Goal: Information Seeking & Learning: Learn about a topic

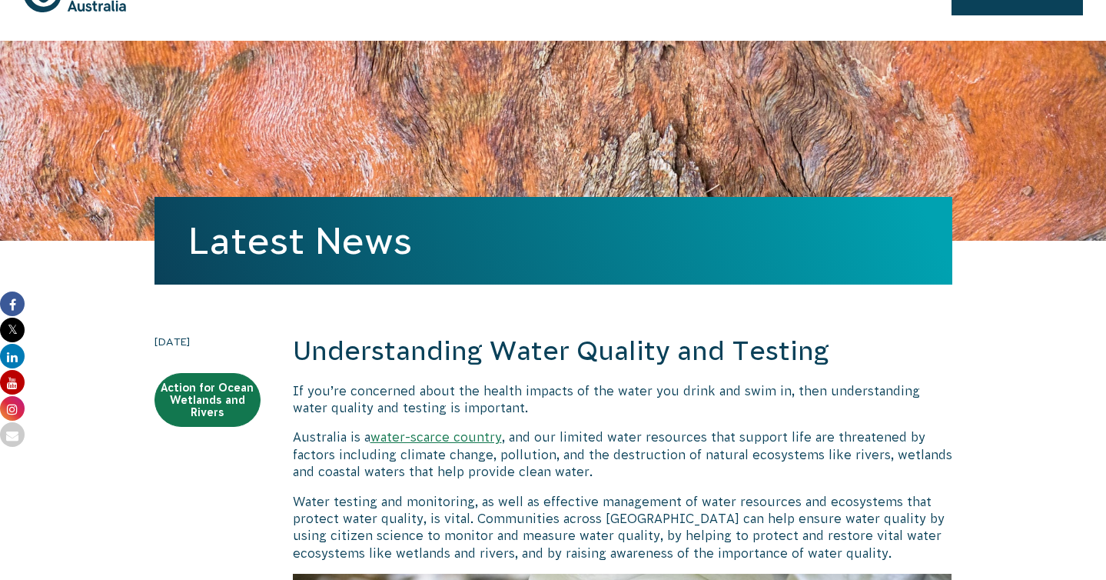
scroll to position [89, 0]
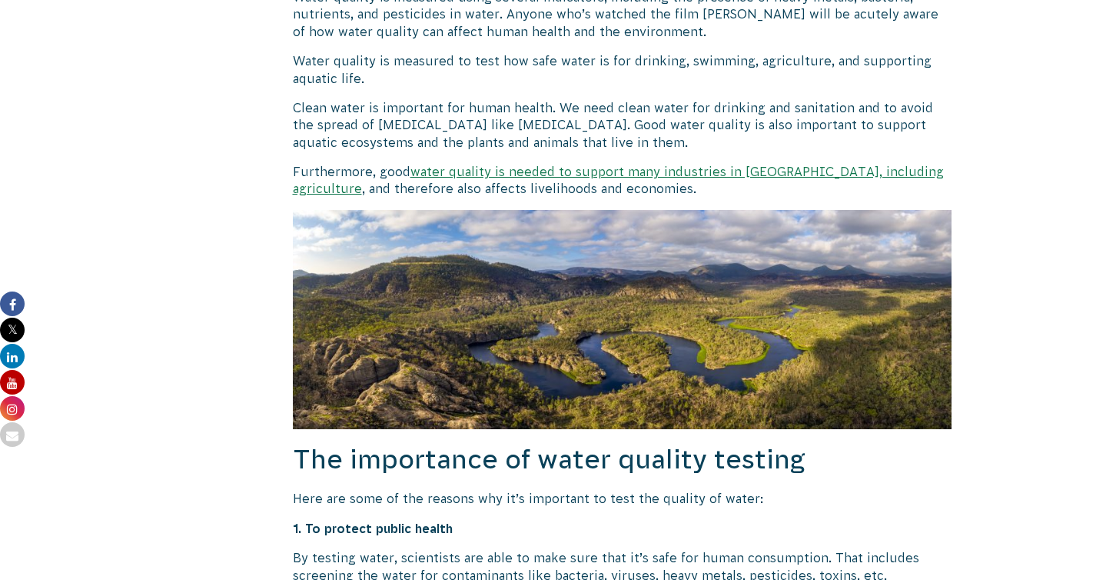
scroll to position [1142, 0]
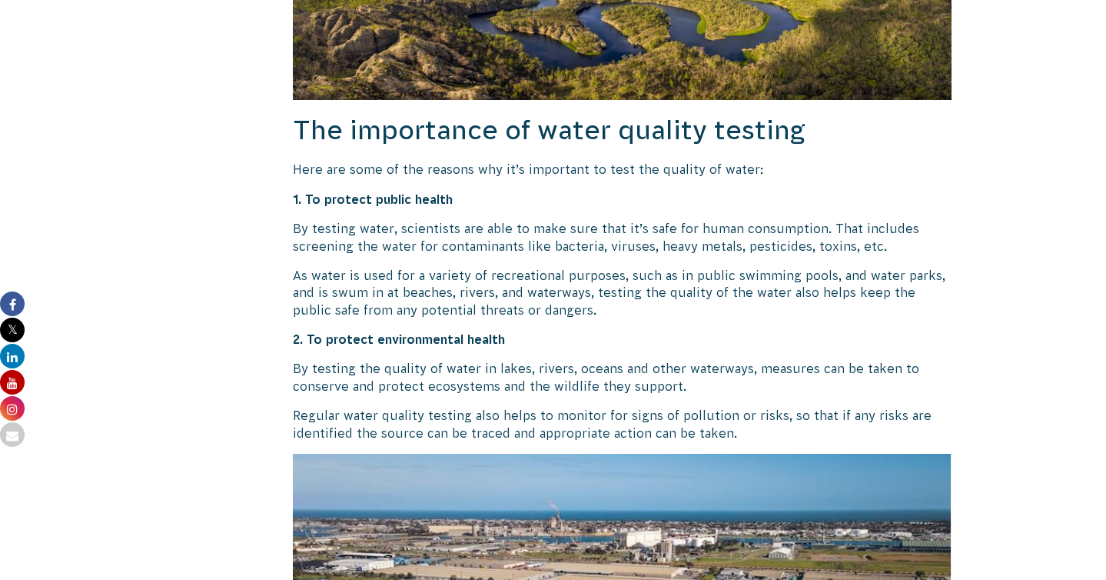
scroll to position [1474, 0]
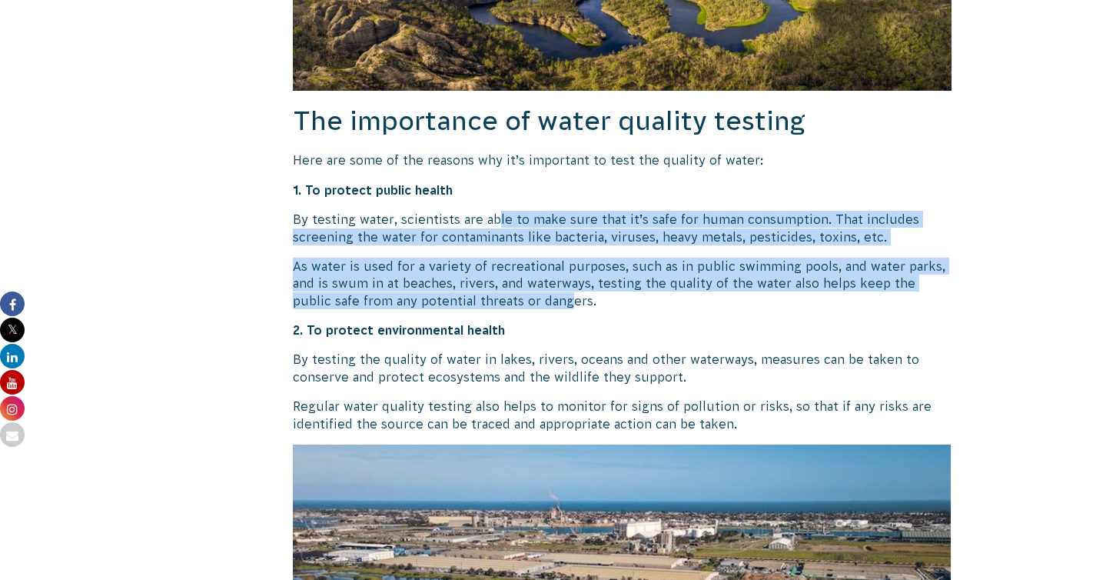
drag, startPoint x: 497, startPoint y: 223, endPoint x: 532, endPoint y: 294, distance: 79.4
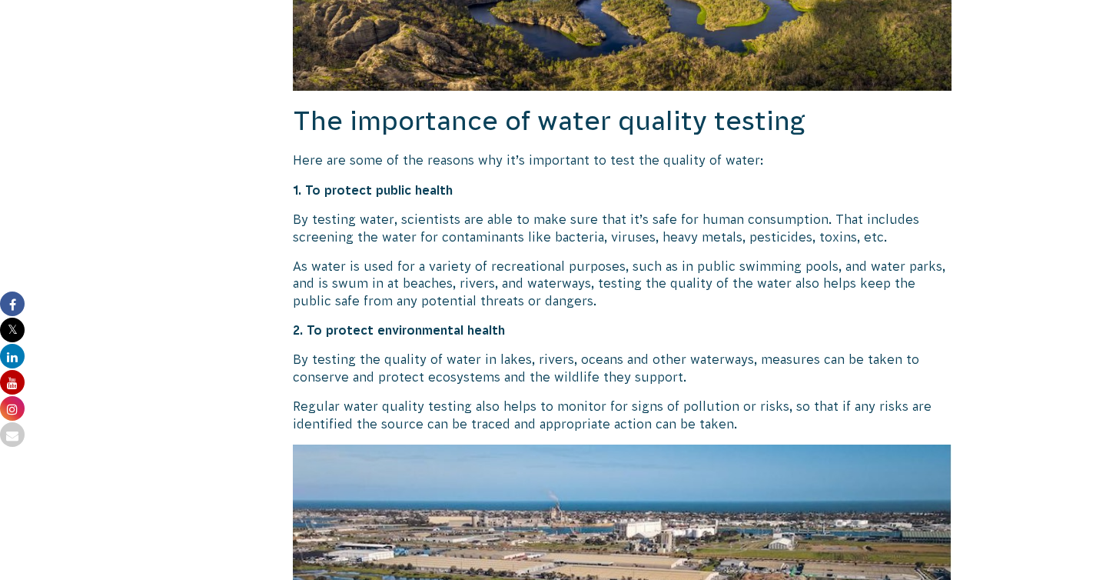
click at [517, 265] on p "As water is used for a variety of recreational purposes, such as in public swim…" at bounding box center [623, 284] width 660 height 52
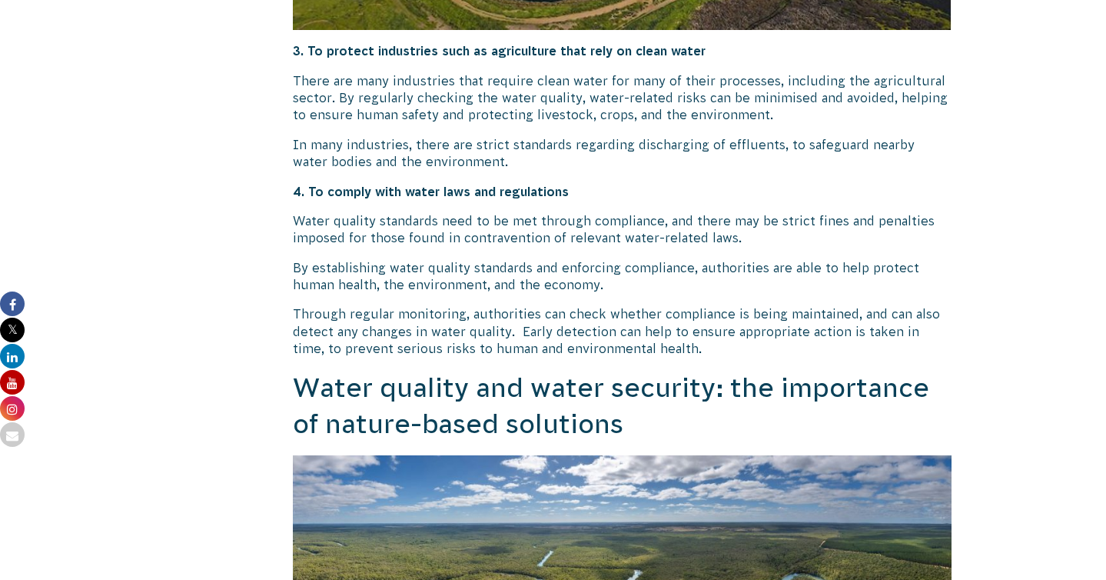
scroll to position [2284, 0]
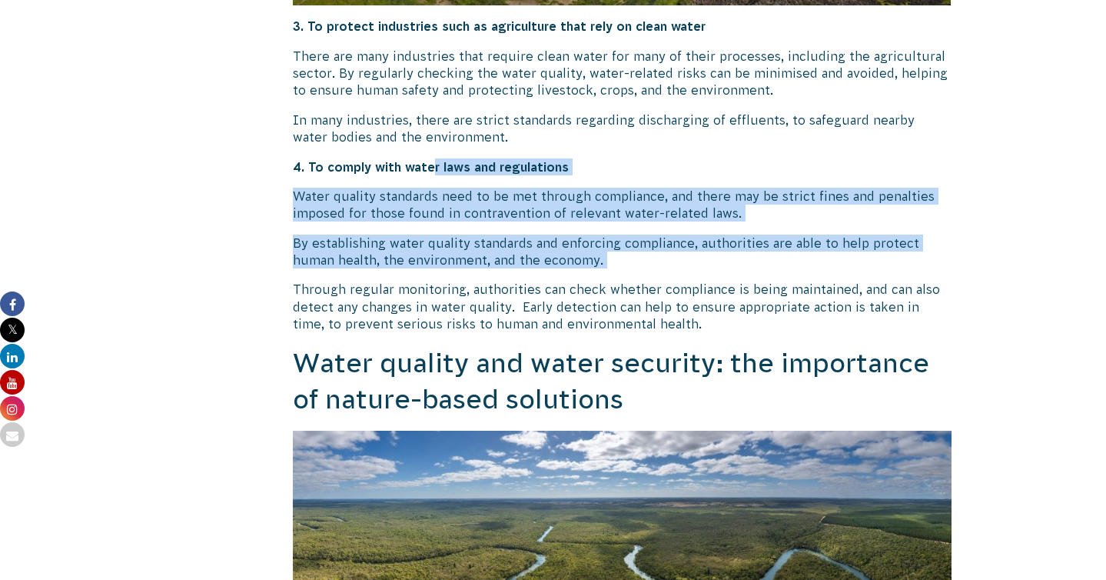
drag, startPoint x: 436, startPoint y: 170, endPoint x: 506, endPoint y: 279, distance: 129.7
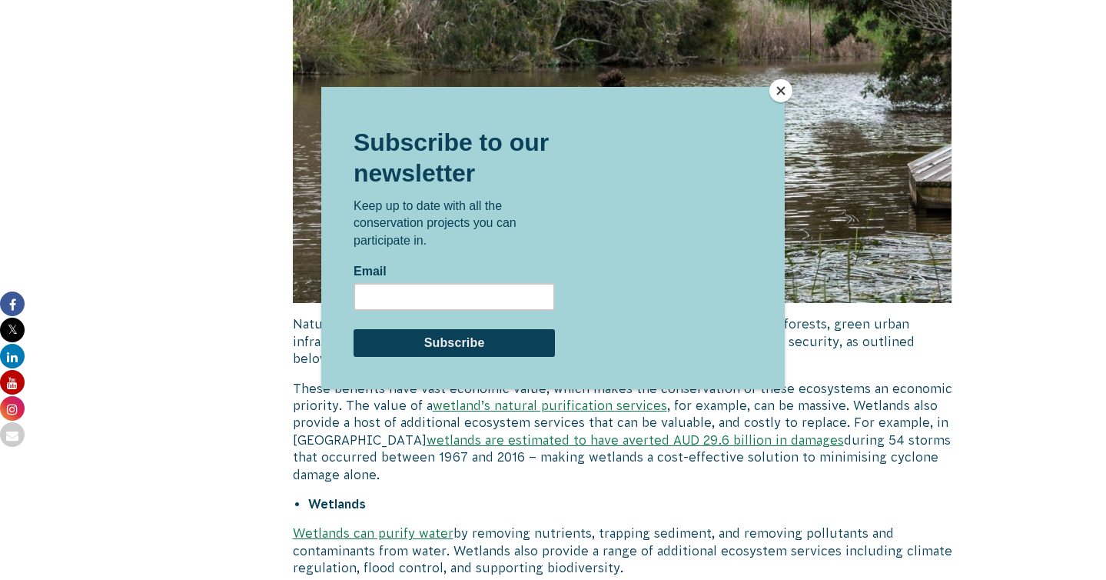
scroll to position [3310, 0]
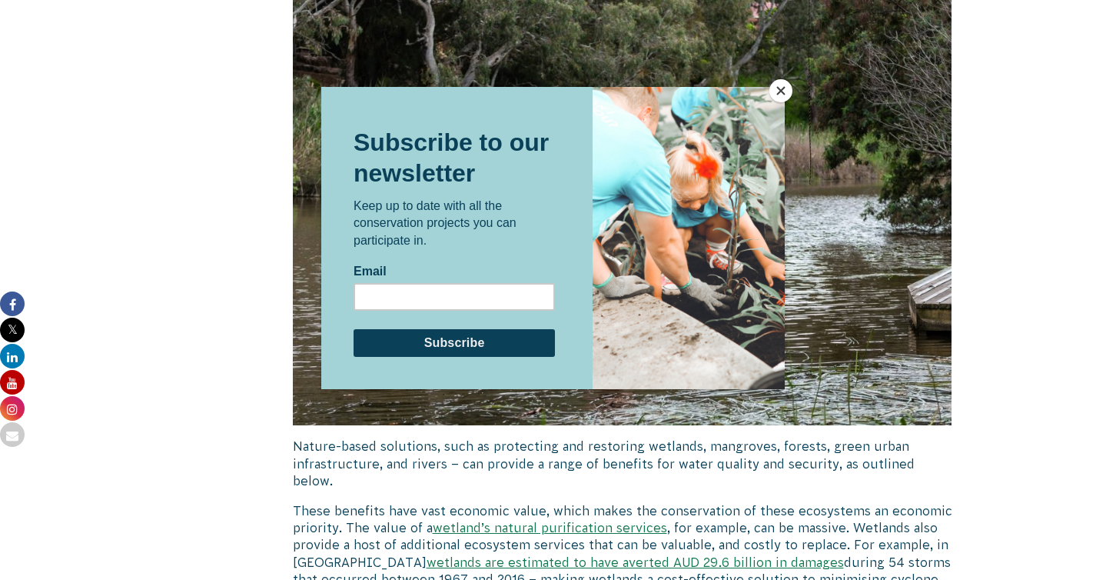
click at [763, 82] on div at bounding box center [553, 290] width 1106 height 580
click at [772, 83] on button "Close" at bounding box center [781, 90] width 23 height 23
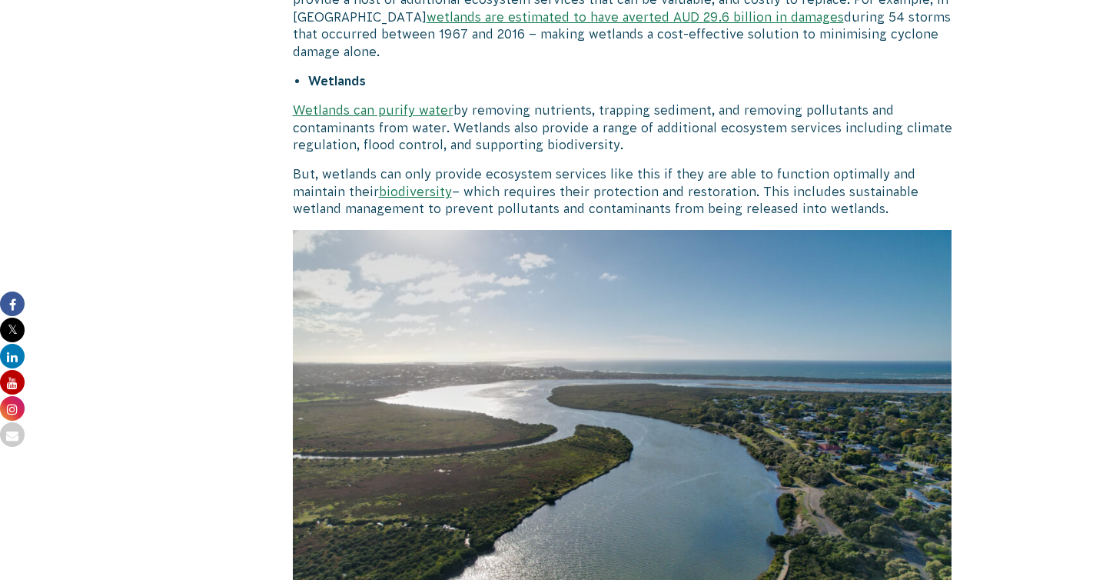
scroll to position [3855, 0]
click at [730, 113] on p "Wetlands can purify water by removing nutrients, trapping sediment, and removin…" at bounding box center [623, 127] width 660 height 52
